Goal: Check status

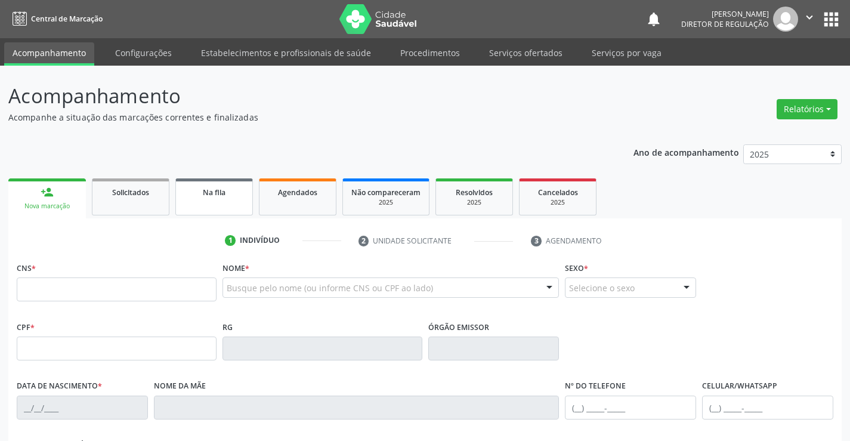
click at [220, 199] on link "Na fila" at bounding box center [214, 196] width 78 height 37
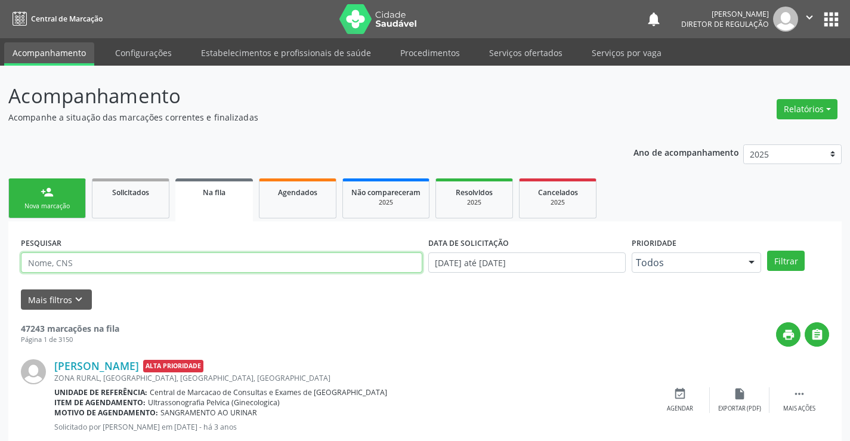
click at [38, 260] on input "text" at bounding box center [221, 262] width 401 height 20
type input "706008351721445"
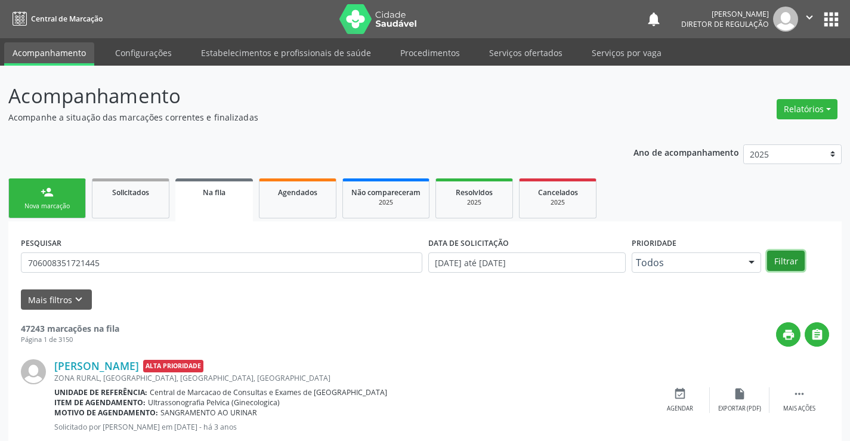
click at [795, 267] on button "Filtrar" at bounding box center [786, 261] width 38 height 20
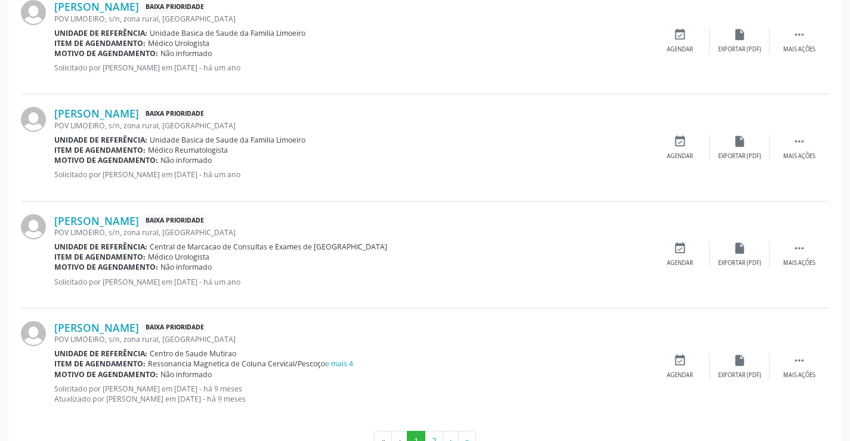
scroll to position [1585, 0]
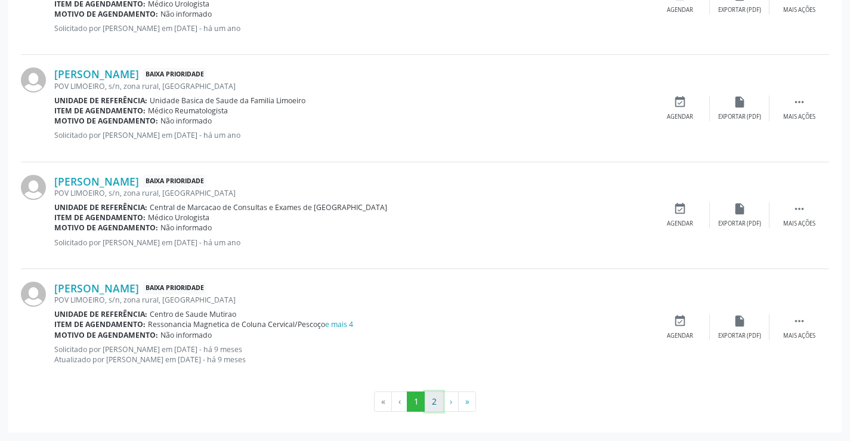
click at [434, 401] on button "2" at bounding box center [434, 401] width 18 height 20
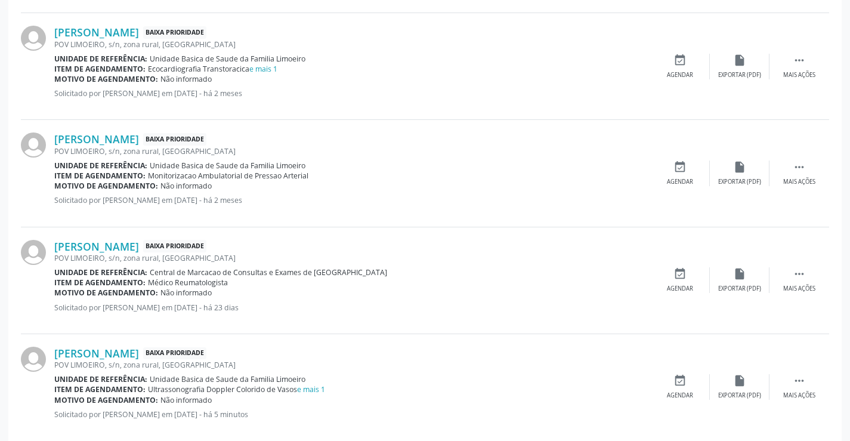
scroll to position [1040, 0]
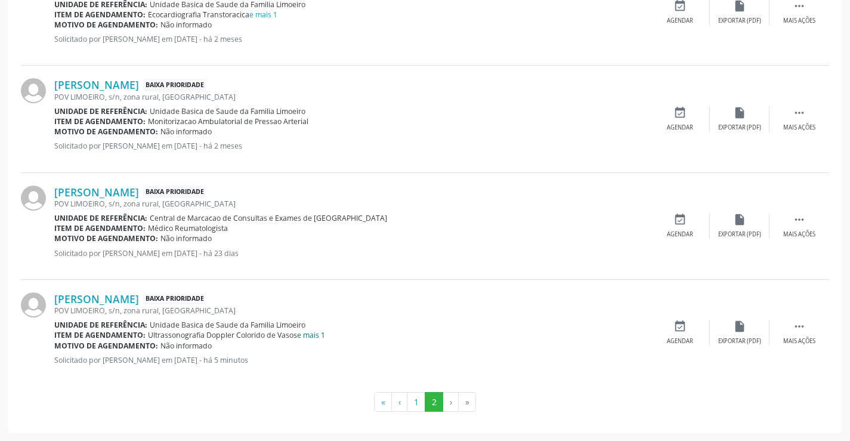
click at [317, 338] on link "e mais 1" at bounding box center [311, 335] width 28 height 10
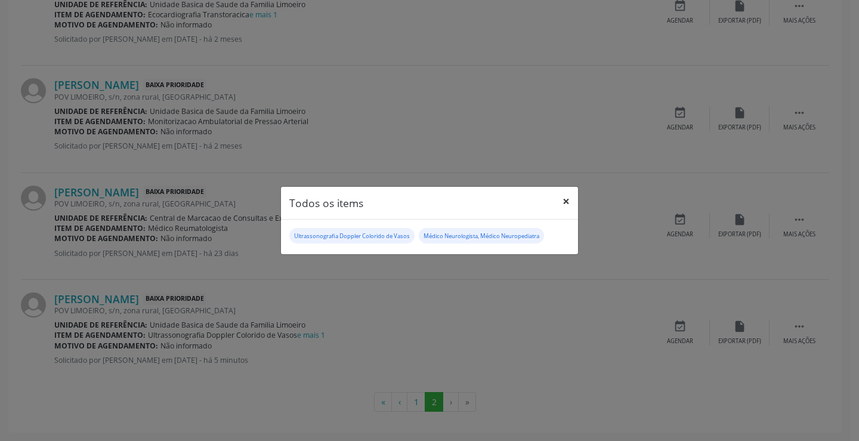
click at [564, 199] on button "×" at bounding box center [566, 201] width 24 height 29
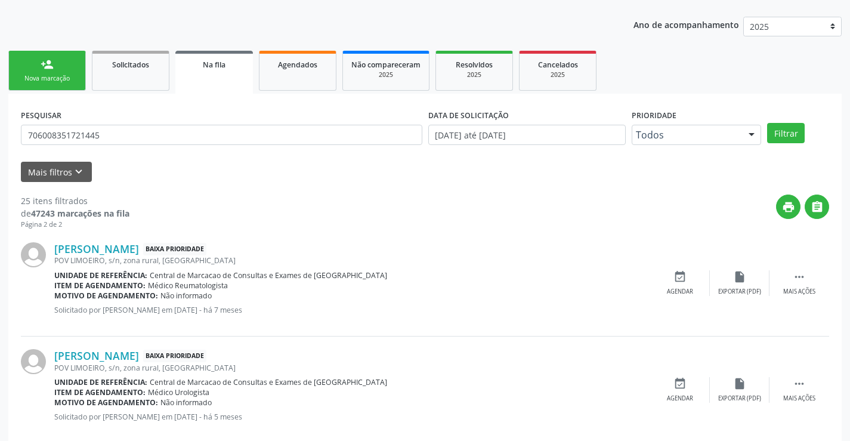
scroll to position [0, 0]
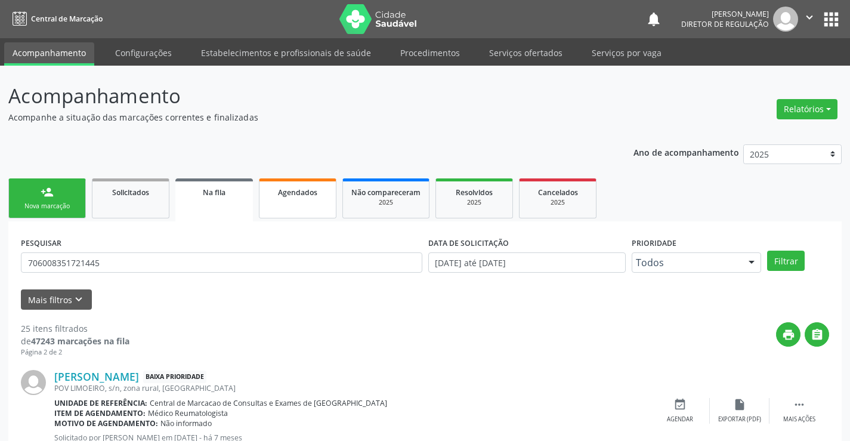
click at [271, 218] on link "Agendados" at bounding box center [298, 198] width 78 height 40
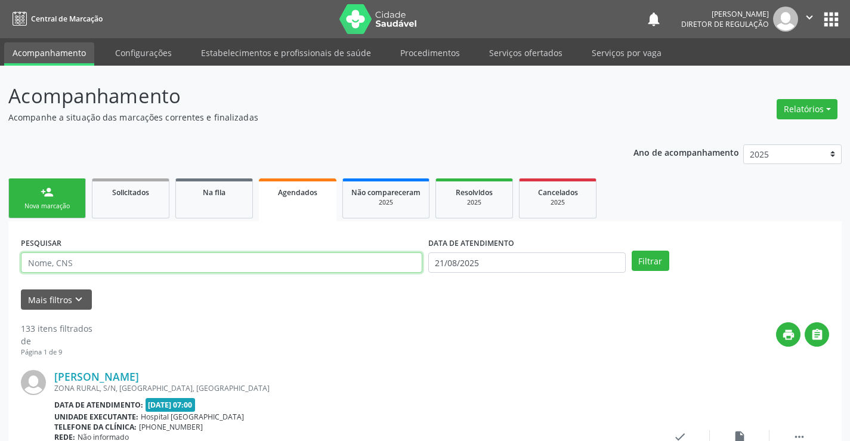
click at [33, 262] on input "text" at bounding box center [221, 262] width 401 height 20
type input "704006378347562"
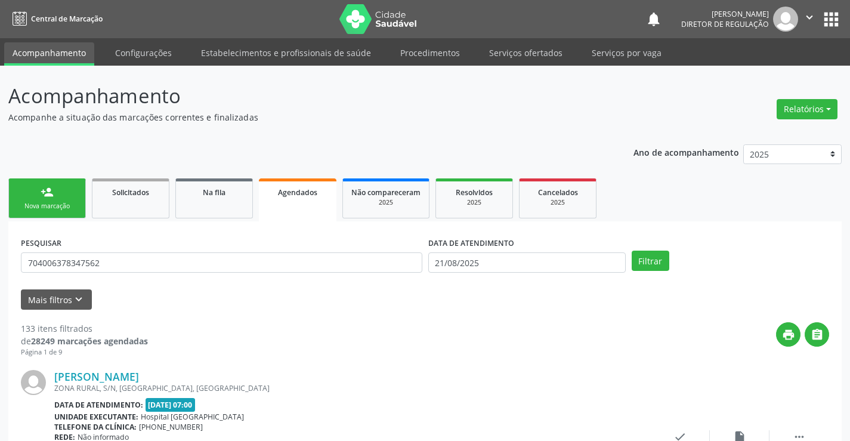
click at [498, 273] on div "DATA DE ATENDIMENTO [DATE]" at bounding box center [526, 257] width 203 height 47
click at [512, 260] on input "21/08/2025" at bounding box center [526, 262] width 197 height 20
click at [656, 262] on button "Filtrar" at bounding box center [651, 261] width 38 height 20
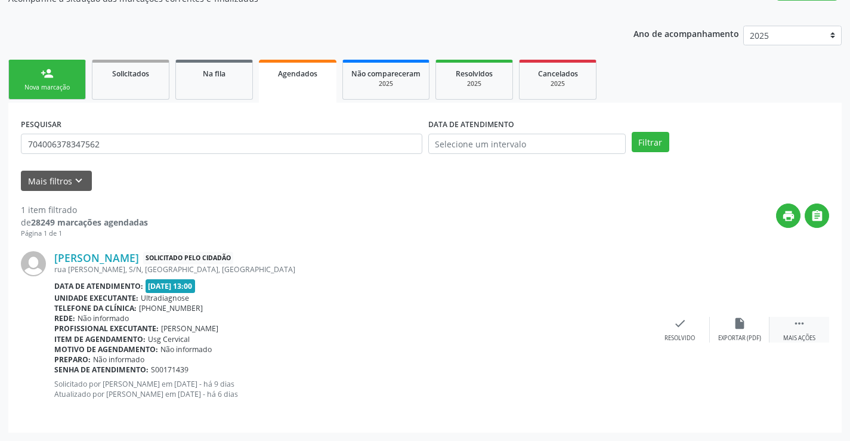
click at [783, 327] on div " Mais ações" at bounding box center [800, 330] width 60 height 26
click at [556, 328] on icon "print" at bounding box center [560, 323] width 13 height 13
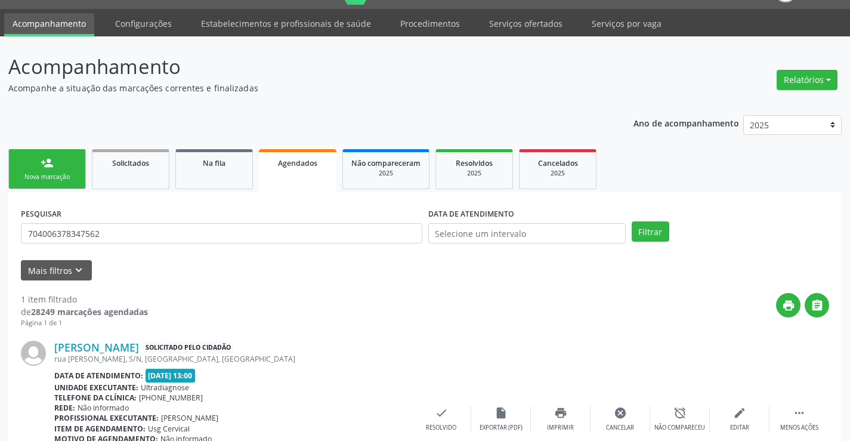
scroll to position [0, 0]
